Goal: Task Accomplishment & Management: Manage account settings

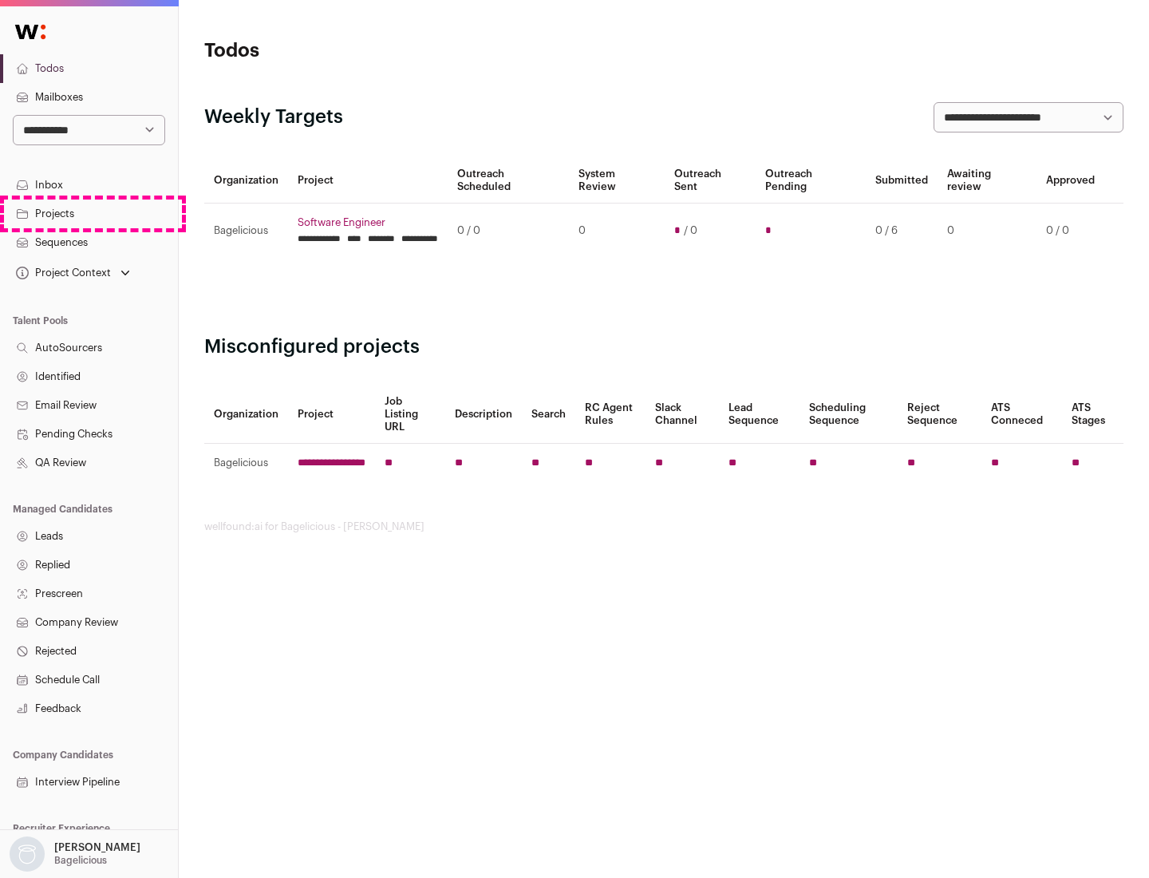
click at [89, 213] on link "Projects" at bounding box center [89, 213] width 178 height 29
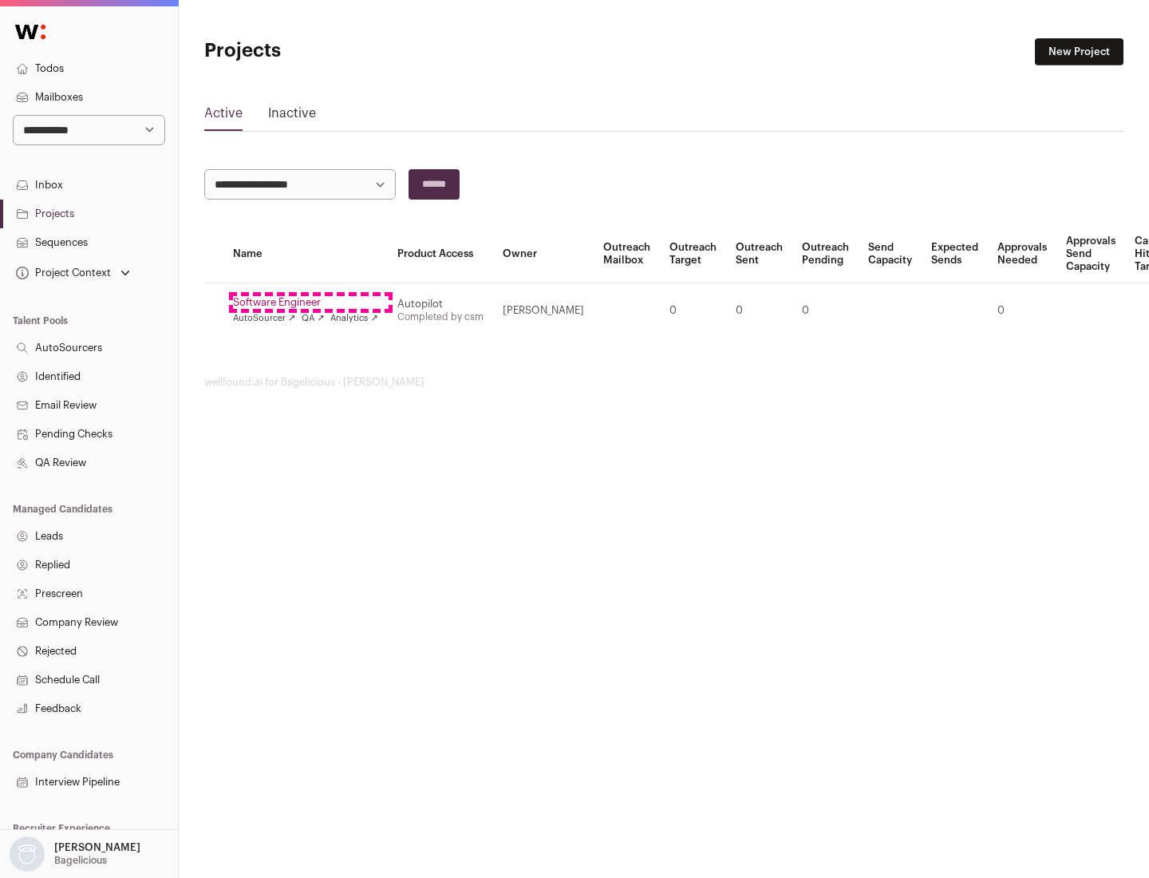
click at [310, 302] on link "Software Engineer" at bounding box center [305, 302] width 145 height 13
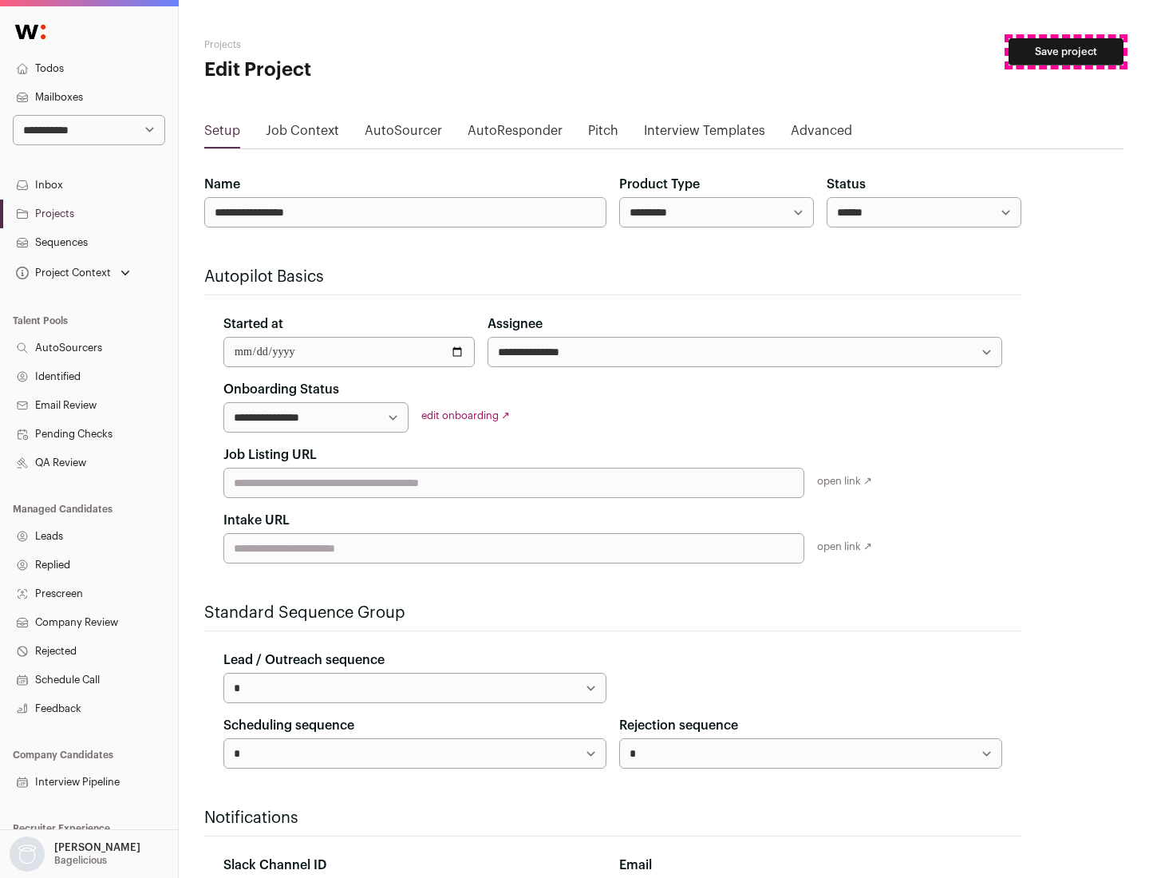
click at [1066, 52] on button "Save project" at bounding box center [1065, 51] width 115 height 27
